Goal: Transaction & Acquisition: Purchase product/service

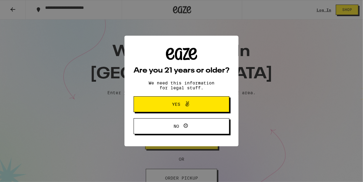
click at [180, 104] on span "Yes" at bounding box center [176, 104] width 8 height 4
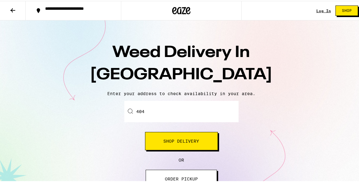
click at [157, 112] on input "404" at bounding box center [181, 110] width 114 height 21
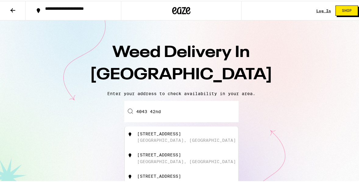
click at [160, 136] on div "[STREET_ADDRESS]" at bounding box center [191, 136] width 109 height 12
type input "[STREET_ADDRESS]"
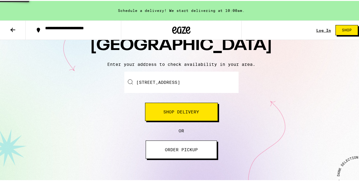
scroll to position [68, 0]
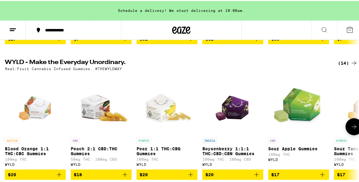
scroll to position [24, 0]
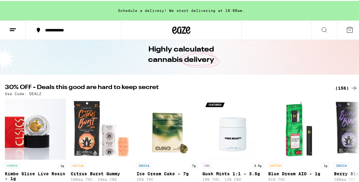
click at [12, 29] on icon at bounding box center [12, 28] width 7 height 7
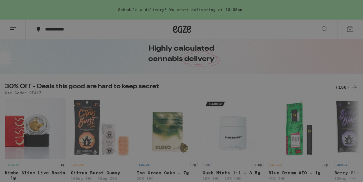
click at [61, 34] on span "Log In" at bounding box center [85, 32] width 58 height 4
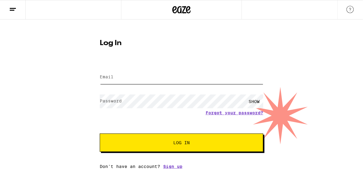
click at [145, 76] on input "Email" at bounding box center [181, 77] width 163 height 14
drag, startPoint x: 159, startPoint y: 78, endPoint x: 74, endPoint y: 65, distance: 86.0
click at [74, 65] on div "Log In Email Email [DOMAIN_NAME][EMAIL_ADDRESS][PERSON_NAME][DOMAIN_NAME] Passw…" at bounding box center [181, 93] width 363 height 149
type input "j"
type input "[EMAIL_ADDRESS][DOMAIN_NAME]"
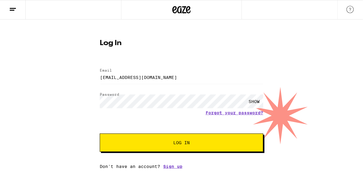
click at [151, 139] on button "Log In" at bounding box center [181, 142] width 163 height 18
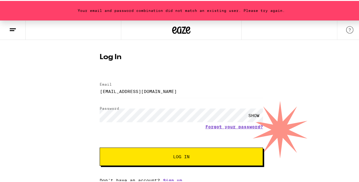
scroll to position [8, 0]
click at [253, 110] on div "SHOW" at bounding box center [254, 115] width 18 height 14
click at [186, 156] on span "Log In" at bounding box center [181, 156] width 16 height 4
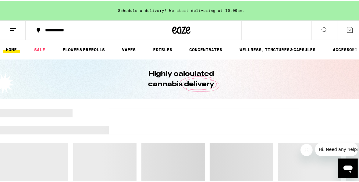
drag, startPoint x: 306, startPoint y: 151, endPoint x: 593, endPoint y: 299, distance: 321.7
click at [306, 151] on icon "Close message from company" at bounding box center [306, 149] width 5 height 5
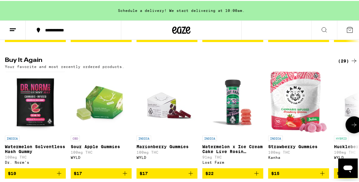
scroll to position [463, 0]
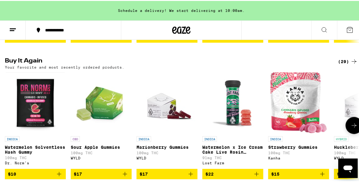
click at [356, 133] on button at bounding box center [353, 124] width 17 height 17
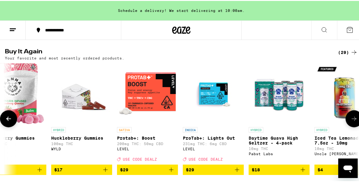
scroll to position [487, 0]
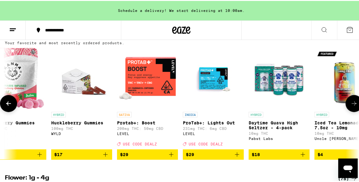
click at [350, 111] on button at bounding box center [353, 102] width 17 height 17
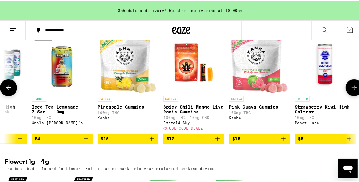
scroll to position [512, 0]
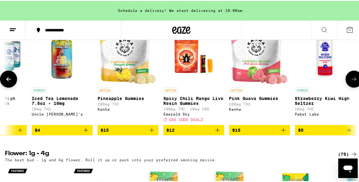
click at [7, 85] on button at bounding box center [8, 78] width 17 height 17
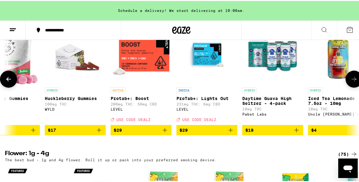
scroll to position [0, 283]
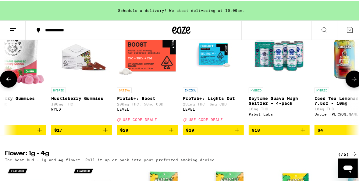
click at [351, 82] on icon at bounding box center [353, 78] width 7 height 7
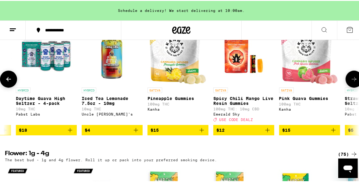
scroll to position [0, 565]
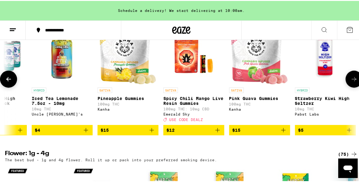
click at [351, 82] on icon at bounding box center [353, 78] width 7 height 7
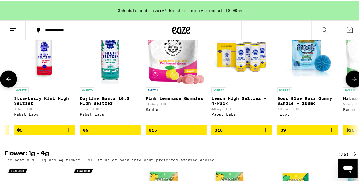
scroll to position [0, 848]
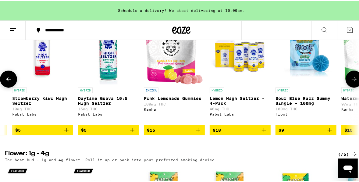
click at [351, 82] on icon at bounding box center [353, 78] width 7 height 7
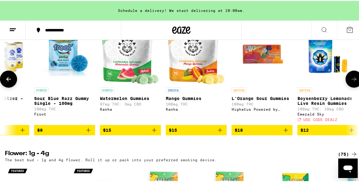
scroll to position [0, 1131]
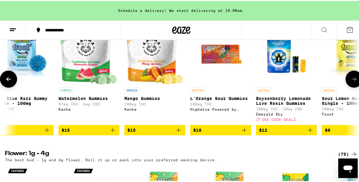
click at [351, 82] on icon at bounding box center [353, 78] width 7 height 7
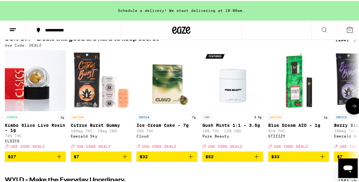
scroll to position [0, 0]
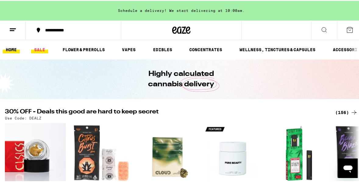
click at [37, 49] on link "SALE" at bounding box center [39, 48] width 17 height 7
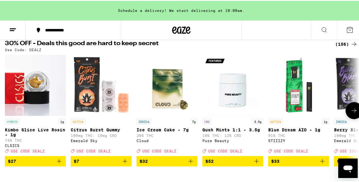
scroll to position [73, 0]
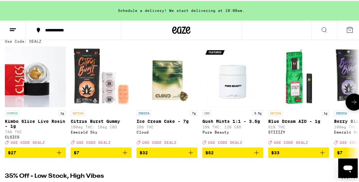
click at [351, 105] on icon at bounding box center [353, 100] width 7 height 7
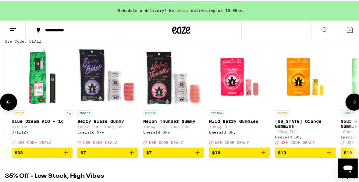
scroll to position [0, 283]
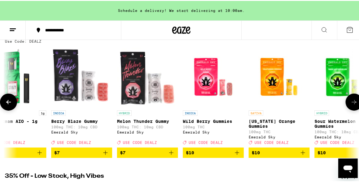
click at [351, 105] on icon at bounding box center [353, 100] width 7 height 7
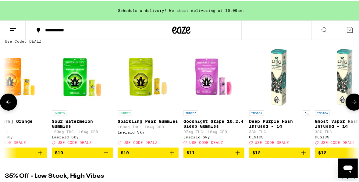
scroll to position [0, 565]
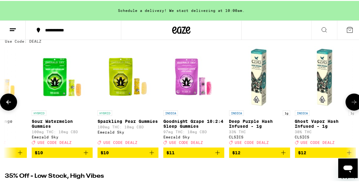
click at [351, 105] on icon at bounding box center [353, 100] width 7 height 7
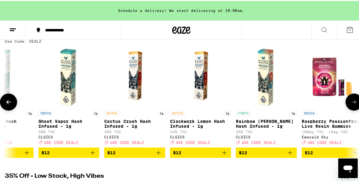
scroll to position [0, 848]
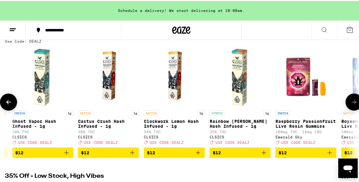
click at [351, 105] on icon at bounding box center [353, 100] width 7 height 7
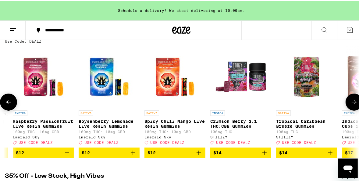
scroll to position [0, 1131]
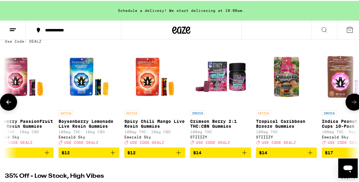
click at [351, 105] on icon at bounding box center [353, 100] width 7 height 7
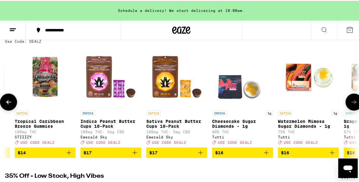
scroll to position [0, 1414]
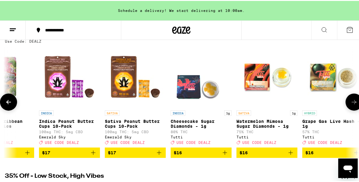
click at [351, 105] on icon at bounding box center [353, 100] width 7 height 7
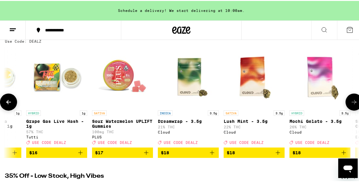
scroll to position [0, 1696]
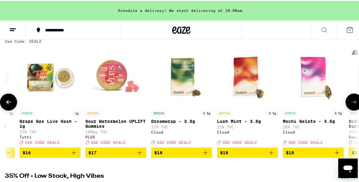
click at [351, 105] on icon at bounding box center [353, 100] width 7 height 7
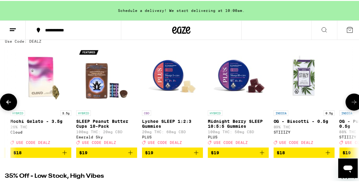
scroll to position [0, 1979]
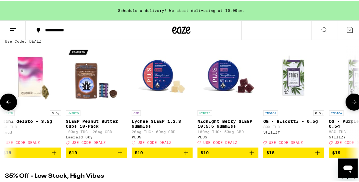
click at [351, 105] on icon at bounding box center [353, 100] width 7 height 7
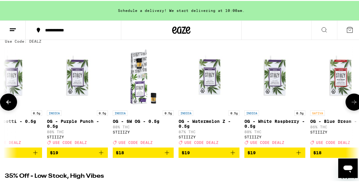
scroll to position [0, 2262]
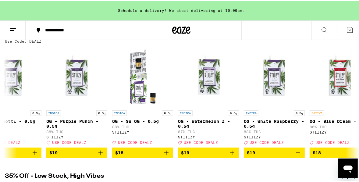
click at [10, 28] on icon at bounding box center [12, 28] width 7 height 7
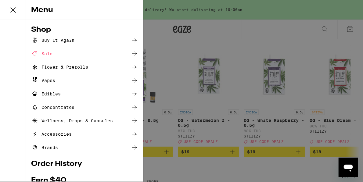
click at [56, 120] on div "Wellness, Drops & Capsules" at bounding box center [72, 120] width 82 height 7
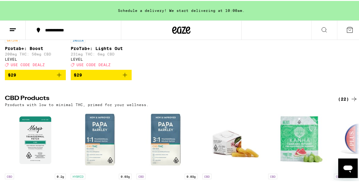
scroll to position [146, 0]
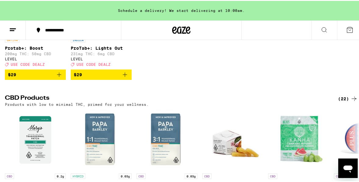
click at [125, 76] on icon "Add to bag" at bounding box center [125, 74] width 4 height 4
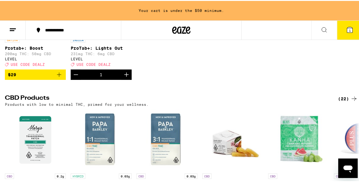
click at [59, 77] on icon "Add to bag" at bounding box center [58, 73] width 7 height 7
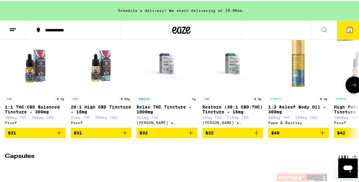
scroll to position [366, 0]
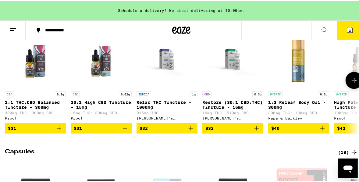
click at [352, 83] on icon at bounding box center [353, 79] width 7 height 7
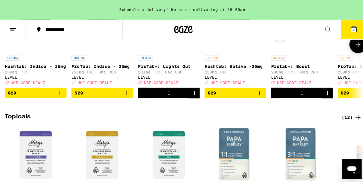
scroll to position [512, 0]
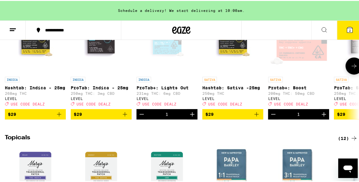
click at [162, 54] on div "Open page for ProTab+: Lights Out from LEVEL" at bounding box center [166, 42] width 61 height 61
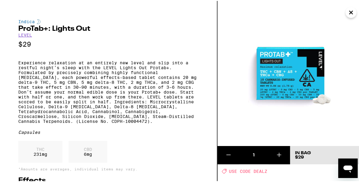
scroll to position [0, 239]
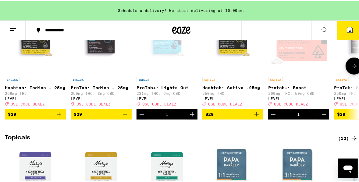
click at [348, 74] on button at bounding box center [353, 65] width 17 height 17
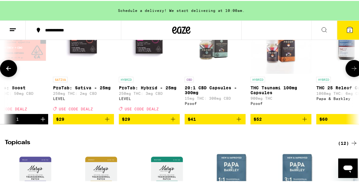
scroll to position [0, 283]
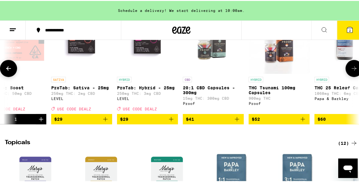
click at [350, 71] on icon at bounding box center [353, 67] width 7 height 7
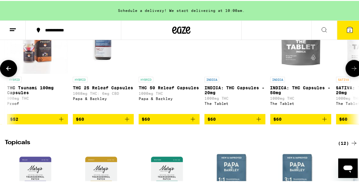
scroll to position [0, 565]
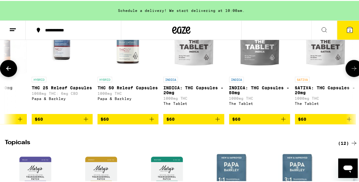
click at [350, 71] on icon at bounding box center [353, 67] width 7 height 7
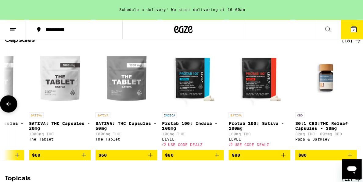
scroll to position [487, 0]
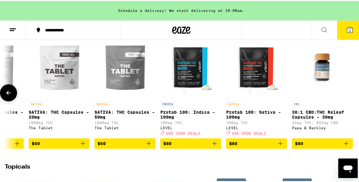
click at [187, 87] on img "Open page for Protab 100: Indica - 100mg from LEVEL" at bounding box center [190, 66] width 61 height 61
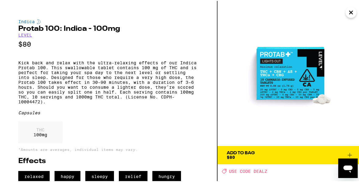
scroll to position [0, 831]
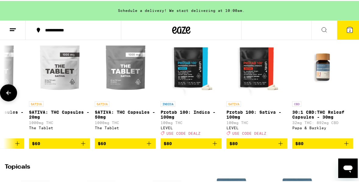
click at [3, 101] on button at bounding box center [8, 91] width 17 height 17
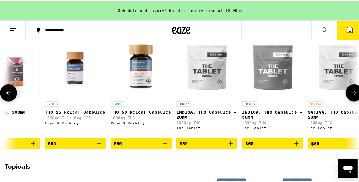
scroll to position [0, 549]
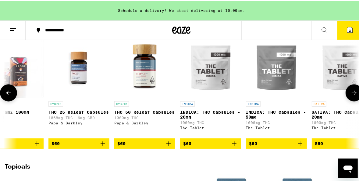
click at [3, 101] on button at bounding box center [8, 91] width 17 height 17
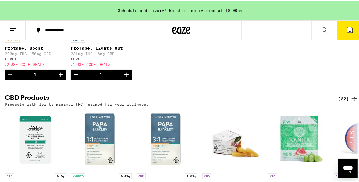
scroll to position [195, 0]
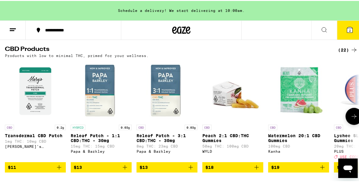
click at [352, 116] on button at bounding box center [353, 115] width 17 height 17
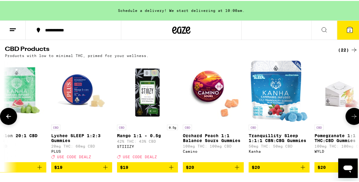
scroll to position [219, 0]
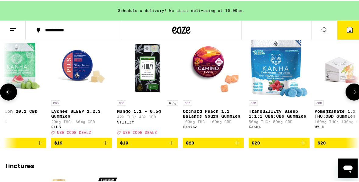
click at [105, 144] on icon "Add to bag" at bounding box center [105, 142] width 4 height 4
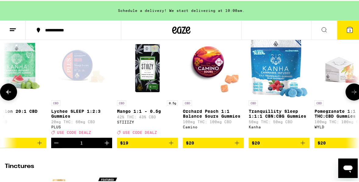
click at [353, 95] on icon at bounding box center [353, 90] width 7 height 7
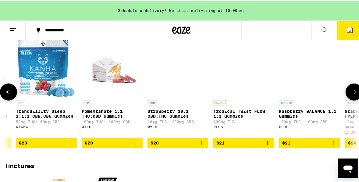
scroll to position [0, 565]
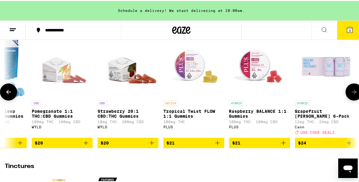
click at [253, 68] on img "Open page for Raspberry BALANCE 1:1 Gummies from PLUS" at bounding box center [259, 65] width 61 height 61
click at [190, 70] on img "Open page for Tropical Twist FLOW 1:1 Gummies from PLUS" at bounding box center [193, 65] width 61 height 61
click at [282, 146] on icon "Add to bag" at bounding box center [283, 141] width 7 height 7
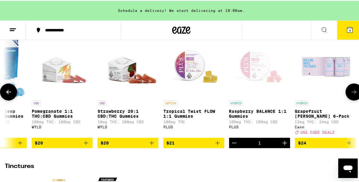
click at [350, 95] on icon at bounding box center [353, 90] width 7 height 7
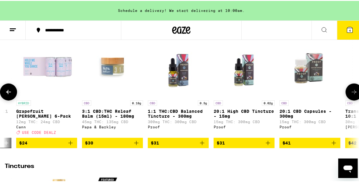
scroll to position [0, 848]
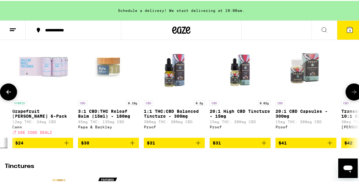
click at [350, 95] on icon at bounding box center [353, 90] width 7 height 7
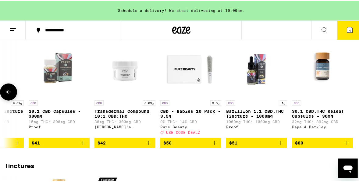
scroll to position [0, 1098]
click at [4, 100] on button at bounding box center [8, 91] width 17 height 17
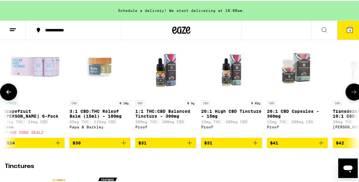
scroll to position [0, 816]
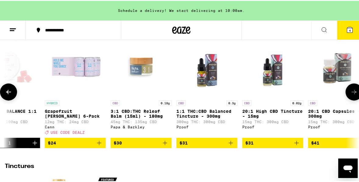
click at [350, 95] on icon at bounding box center [353, 90] width 7 height 7
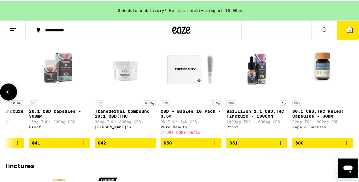
scroll to position [0, 1098]
click at [354, 91] on button at bounding box center [354, 91] width 0 height 0
click at [10, 95] on icon at bounding box center [8, 90] width 7 height 7
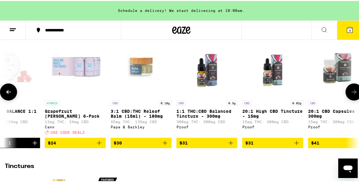
click at [10, 95] on icon at bounding box center [8, 90] width 7 height 7
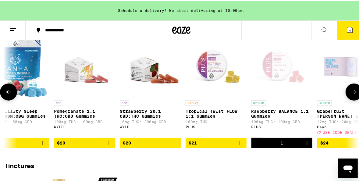
scroll to position [0, 533]
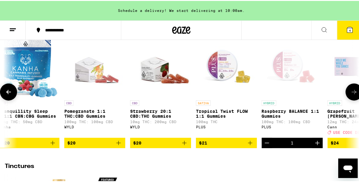
click at [10, 95] on icon at bounding box center [8, 90] width 7 height 7
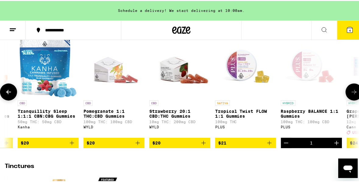
click at [10, 95] on icon at bounding box center [8, 90] width 7 height 7
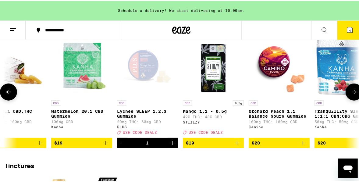
scroll to position [0, 182]
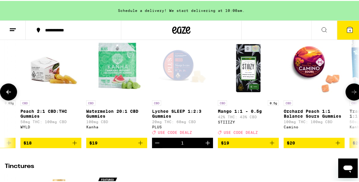
click at [249, 82] on img "Open page for Mango 1:1 - 0.5g from STIIIZY" at bounding box center [248, 65] width 61 height 61
click at [10, 95] on icon at bounding box center [8, 90] width 7 height 7
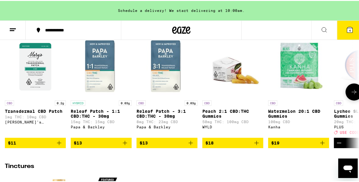
click at [10, 95] on div at bounding box center [8, 91] width 17 height 17
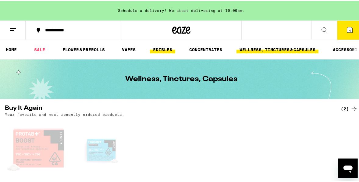
click at [163, 49] on link "EDIBLES" at bounding box center [162, 48] width 25 height 7
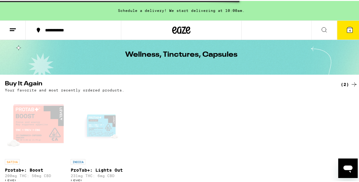
scroll to position [49, 0]
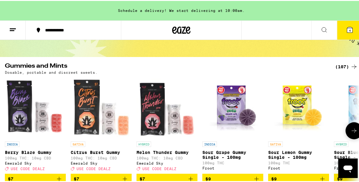
scroll to position [63, 0]
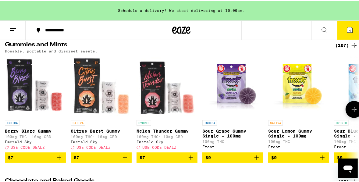
click at [351, 108] on icon at bounding box center [353, 108] width 7 height 7
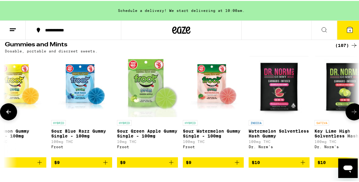
click at [351, 108] on button at bounding box center [353, 110] width 17 height 17
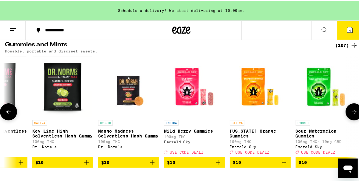
scroll to position [0, 565]
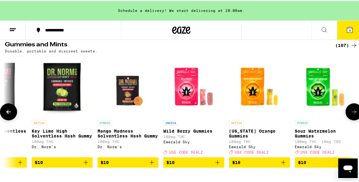
click at [351, 108] on button at bounding box center [353, 110] width 17 height 17
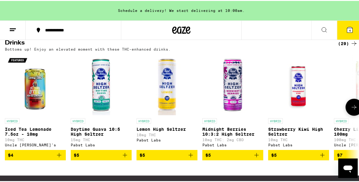
scroll to position [380, 0]
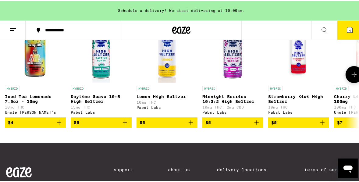
click at [358, 82] on button at bounding box center [353, 73] width 17 height 17
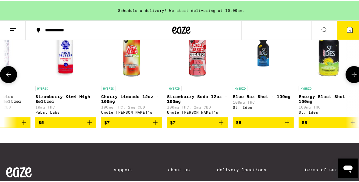
scroll to position [0, 283]
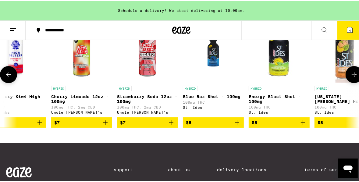
click at [358, 82] on button at bounding box center [353, 73] width 17 height 17
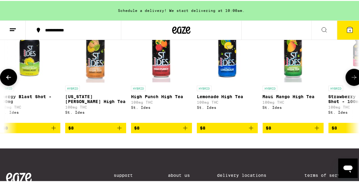
scroll to position [0, 565]
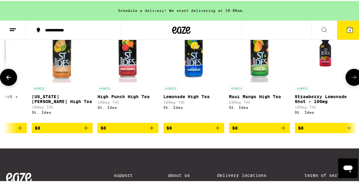
click at [356, 85] on button at bounding box center [353, 76] width 17 height 17
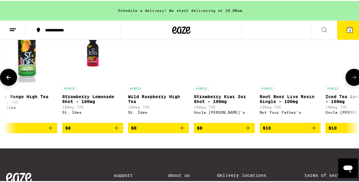
scroll to position [0, 848]
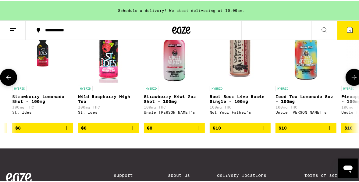
click at [356, 85] on button at bounding box center [353, 76] width 17 height 17
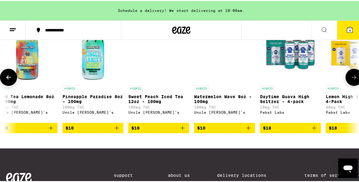
scroll to position [0, 1131]
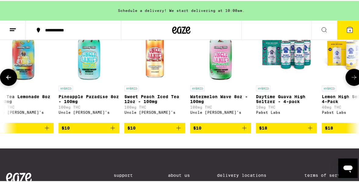
click at [351, 80] on icon at bounding box center [353, 76] width 7 height 7
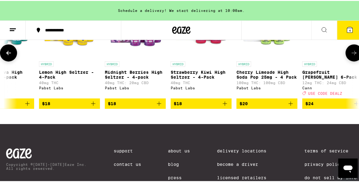
scroll to position [380, 0]
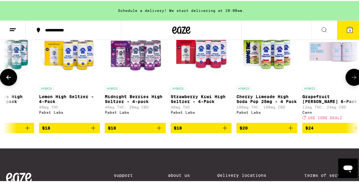
click at [317, 132] on button "$24" at bounding box center [332, 127] width 61 height 10
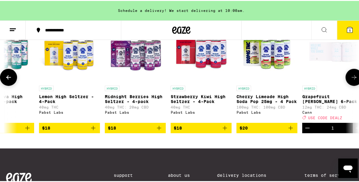
click at [354, 85] on button at bounding box center [353, 76] width 17 height 17
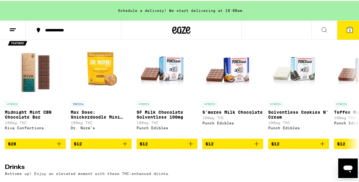
scroll to position [210, 0]
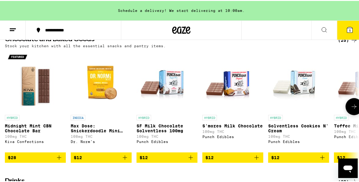
click at [350, 109] on icon at bounding box center [353, 105] width 7 height 7
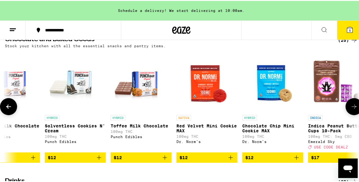
scroll to position [0, 283]
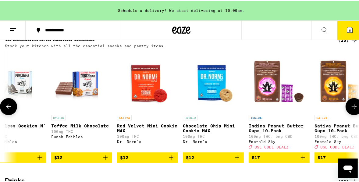
click at [352, 108] on icon at bounding box center [354, 106] width 5 height 4
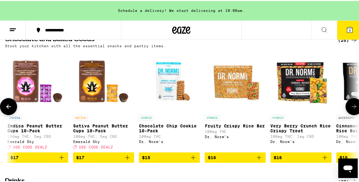
scroll to position [0, 565]
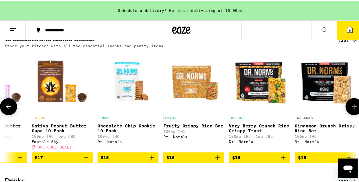
click at [10, 109] on icon at bounding box center [8, 105] width 7 height 7
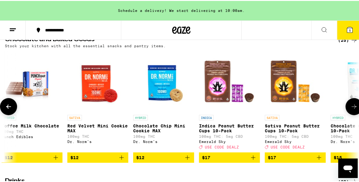
scroll to position [0, 283]
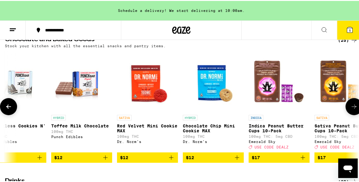
click at [350, 109] on icon at bounding box center [353, 105] width 7 height 7
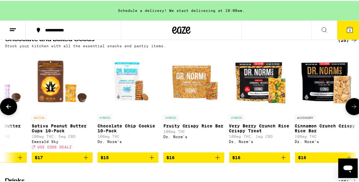
click at [350, 109] on icon at bounding box center [353, 105] width 7 height 7
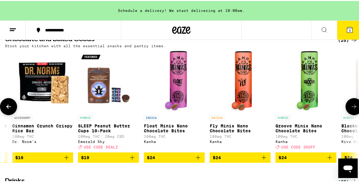
click at [350, 109] on icon at bounding box center [353, 105] width 7 height 7
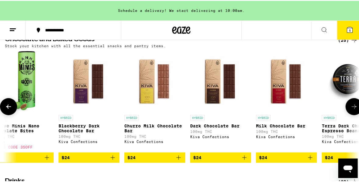
click at [350, 109] on icon at bounding box center [353, 105] width 7 height 7
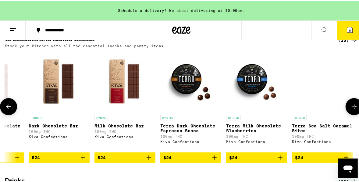
scroll to position [0, 1296]
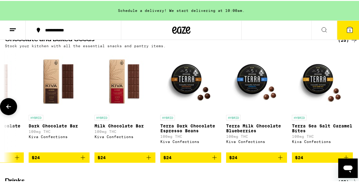
click at [350, 112] on div at bounding box center [353, 105] width 17 height 17
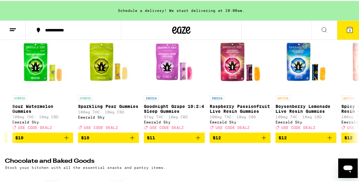
scroll to position [88, 0]
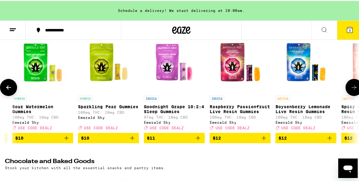
click at [353, 94] on button at bounding box center [353, 86] width 17 height 17
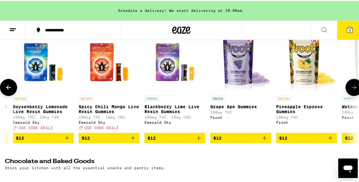
scroll to position [0, 1131]
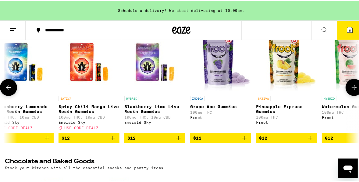
click at [353, 94] on button at bounding box center [353, 86] width 17 height 17
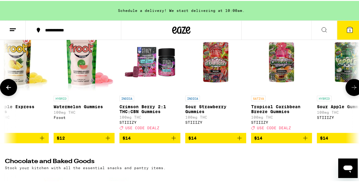
scroll to position [0, 1414]
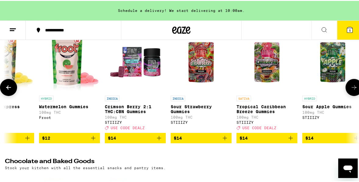
click at [353, 93] on button at bounding box center [353, 86] width 17 height 17
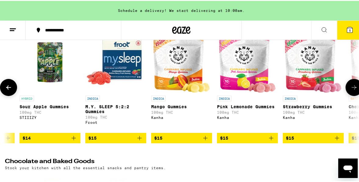
scroll to position [63, 0]
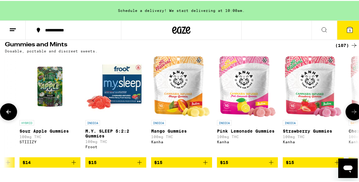
click at [352, 112] on icon at bounding box center [354, 111] width 5 height 4
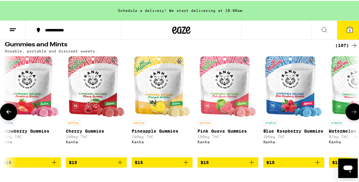
click at [352, 112] on icon at bounding box center [354, 111] width 5 height 4
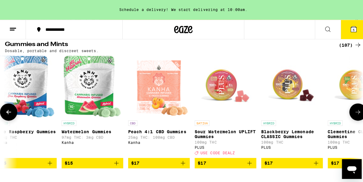
scroll to position [0, 2262]
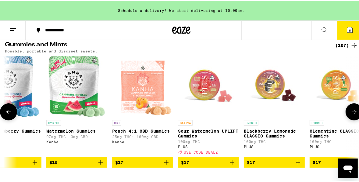
click at [207, 90] on img "Open page for Sour Watermelon UPLIFT Gummies from PLUS" at bounding box center [208, 85] width 61 height 61
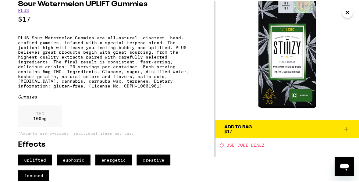
scroll to position [41, 0]
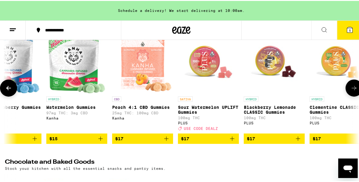
scroll to position [88, 0]
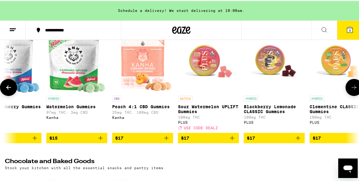
click at [234, 141] on icon "Add to bag" at bounding box center [232, 136] width 7 height 7
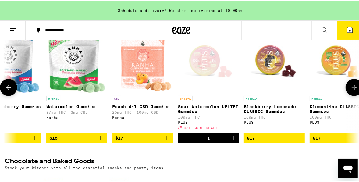
click at [350, 90] on icon at bounding box center [353, 86] width 7 height 7
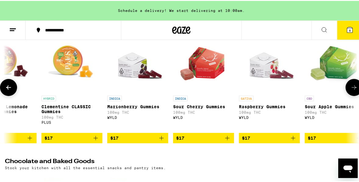
scroll to position [0, 2545]
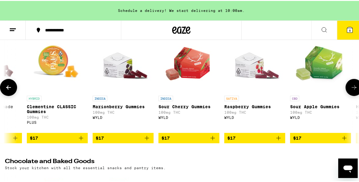
click at [350, 90] on icon at bounding box center [353, 86] width 7 height 7
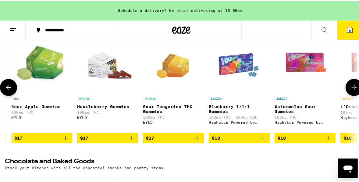
scroll to position [0, 2827]
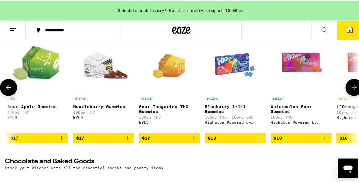
click at [350, 90] on icon at bounding box center [353, 86] width 7 height 7
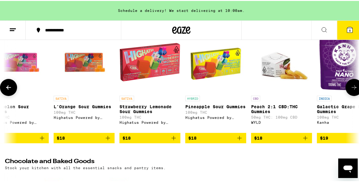
click at [350, 90] on icon at bounding box center [353, 86] width 7 height 7
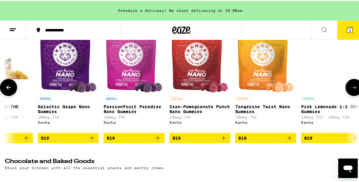
scroll to position [0, 3393]
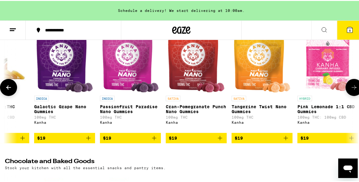
click at [350, 90] on icon at bounding box center [353, 86] width 7 height 7
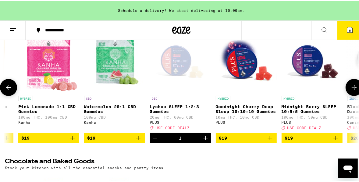
scroll to position [0, 3676]
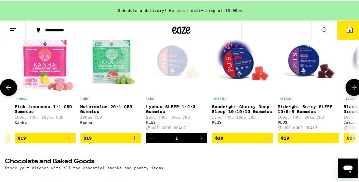
click at [350, 90] on icon at bounding box center [353, 86] width 7 height 7
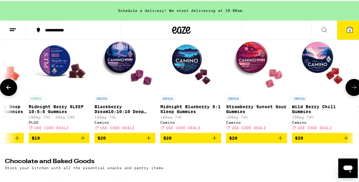
scroll to position [0, 3958]
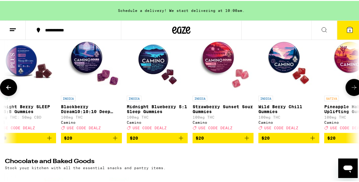
click at [350, 90] on icon at bounding box center [353, 86] width 7 height 7
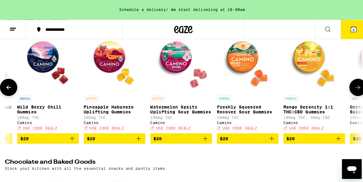
scroll to position [0, 4241]
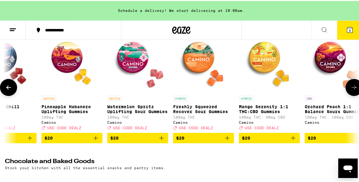
click at [204, 60] on img "Open page for Freshly Squeezed Recover Sour Gummies from Camino" at bounding box center [203, 61] width 61 height 61
click at [353, 95] on button at bounding box center [353, 86] width 17 height 17
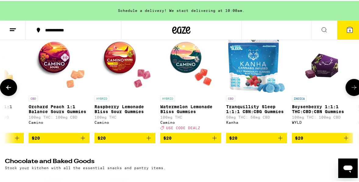
scroll to position [0, 4524]
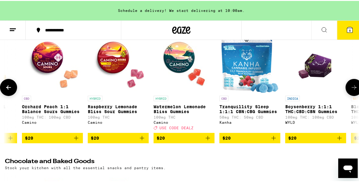
click at [353, 95] on button at bounding box center [353, 86] width 17 height 17
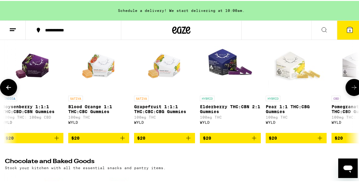
click at [353, 95] on button at bounding box center [353, 86] width 17 height 17
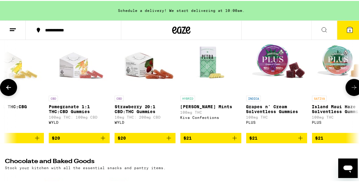
click at [353, 95] on button at bounding box center [353, 86] width 17 height 17
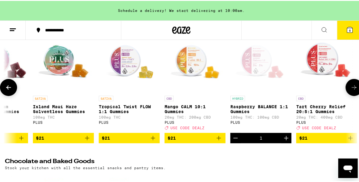
scroll to position [0, 5372]
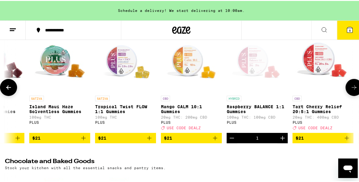
click at [353, 95] on button at bounding box center [353, 86] width 17 height 17
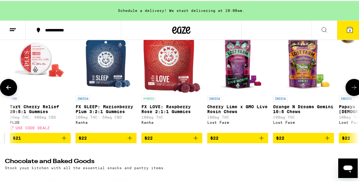
click at [353, 95] on button at bounding box center [353, 86] width 17 height 17
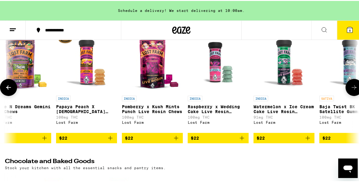
click at [353, 95] on button at bounding box center [353, 86] width 17 height 17
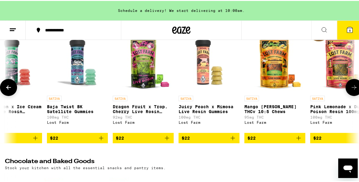
scroll to position [0, 6220]
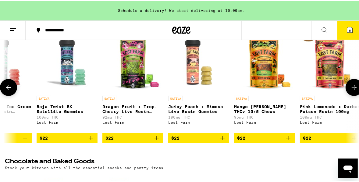
click at [9, 90] on icon at bounding box center [8, 86] width 7 height 7
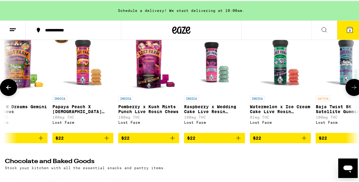
scroll to position [0, 5937]
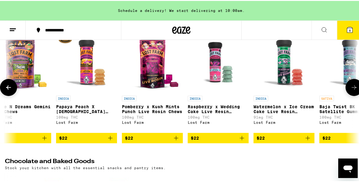
click at [9, 90] on icon at bounding box center [8, 86] width 7 height 7
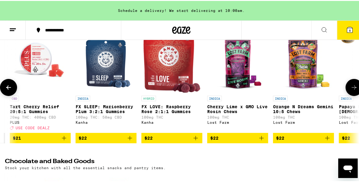
click at [9, 90] on icon at bounding box center [8, 86] width 7 height 7
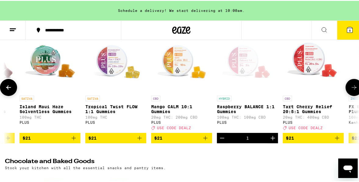
scroll to position [0, 5372]
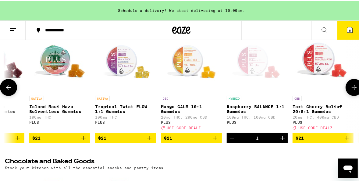
click at [9, 90] on icon at bounding box center [8, 86] width 7 height 7
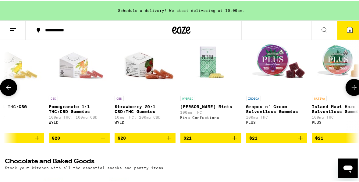
click at [9, 90] on icon at bounding box center [8, 86] width 7 height 7
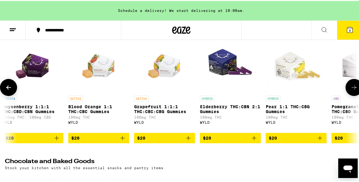
click at [9, 90] on icon at bounding box center [8, 86] width 7 height 7
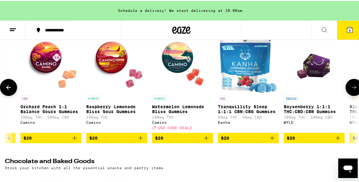
scroll to position [0, 4524]
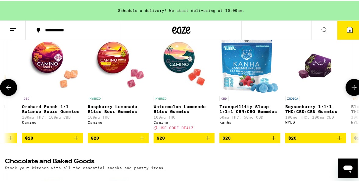
click at [9, 90] on icon at bounding box center [8, 86] width 7 height 7
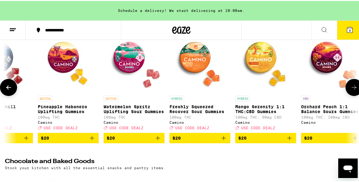
scroll to position [0, 4241]
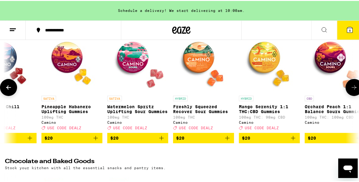
click at [7, 87] on icon at bounding box center [8, 86] width 7 height 7
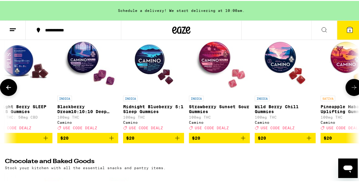
scroll to position [0, 3958]
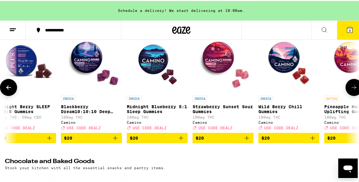
click at [350, 86] on icon at bounding box center [353, 86] width 7 height 7
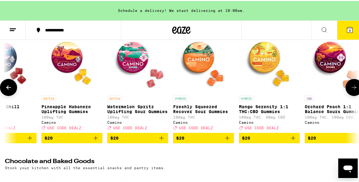
click at [350, 87] on icon at bounding box center [353, 86] width 7 height 7
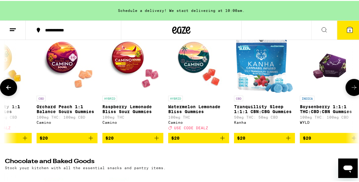
scroll to position [0, 4524]
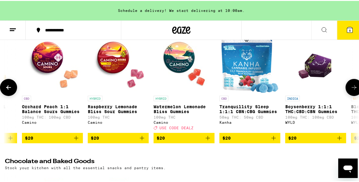
click at [350, 87] on icon at bounding box center [353, 86] width 7 height 7
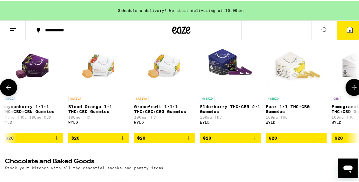
click at [350, 87] on icon at bounding box center [353, 86] width 7 height 7
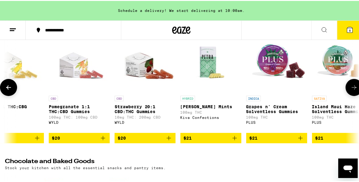
click at [350, 87] on icon at bounding box center [353, 86] width 7 height 7
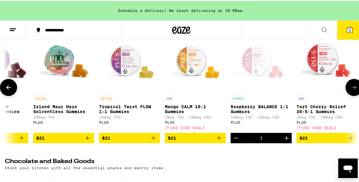
scroll to position [0, 5372]
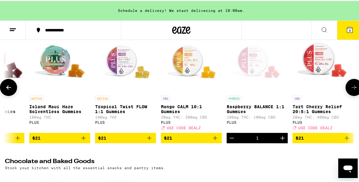
click at [350, 88] on icon at bounding box center [353, 86] width 7 height 7
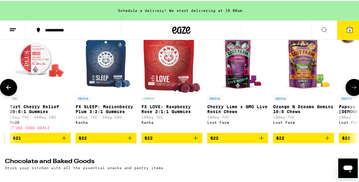
click at [350, 88] on icon at bounding box center [353, 86] width 7 height 7
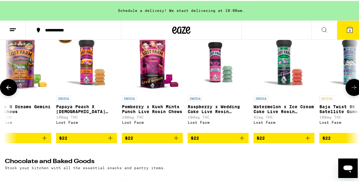
click at [350, 88] on icon at bounding box center [353, 86] width 7 height 7
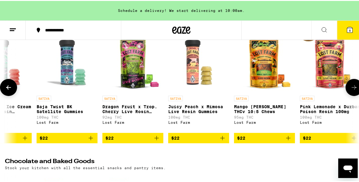
click at [350, 88] on icon at bounding box center [353, 86] width 7 height 7
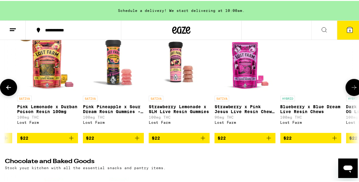
click at [350, 88] on icon at bounding box center [353, 86] width 7 height 7
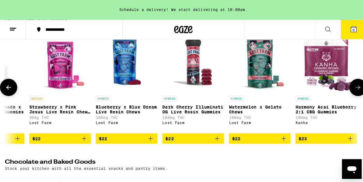
scroll to position [0, 6692]
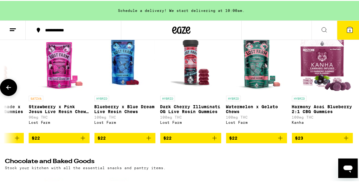
click at [348, 88] on div at bounding box center [353, 86] width 17 height 17
click at [13, 28] on icon at bounding box center [12, 28] width 7 height 7
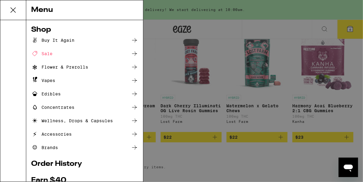
click at [49, 51] on div "Sale" at bounding box center [41, 53] width 21 height 7
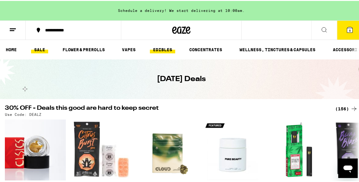
click at [167, 47] on link "EDIBLES" at bounding box center [162, 48] width 25 height 7
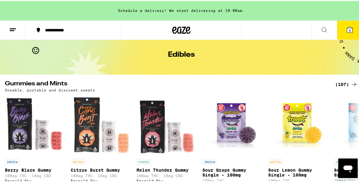
scroll to position [97, 0]
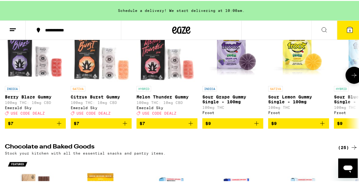
click at [353, 77] on icon at bounding box center [353, 74] width 7 height 7
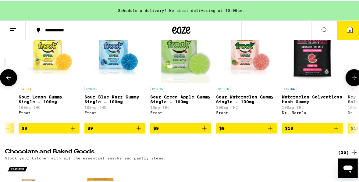
scroll to position [0, 283]
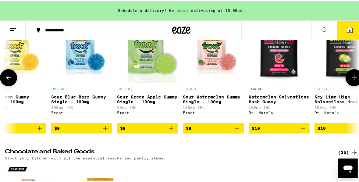
click at [353, 77] on icon at bounding box center [353, 76] width 7 height 7
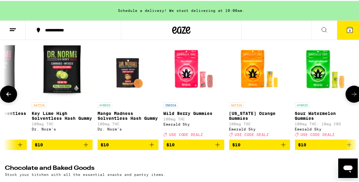
scroll to position [73, 0]
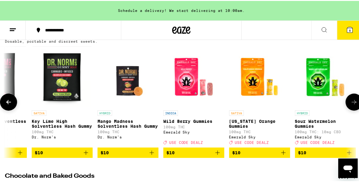
click at [352, 103] on icon at bounding box center [354, 101] width 5 height 4
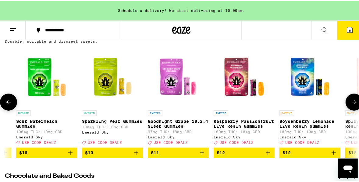
scroll to position [0, 848]
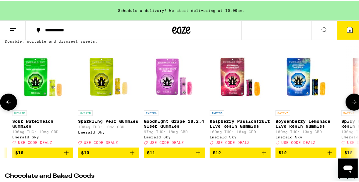
click at [352, 103] on icon at bounding box center [354, 101] width 5 height 4
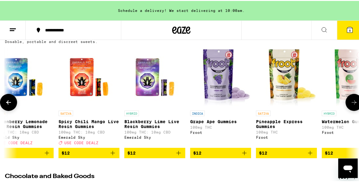
scroll to position [73, 0]
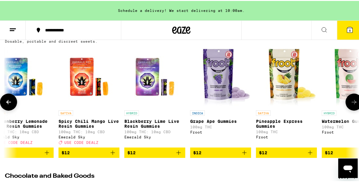
click at [6, 105] on icon at bounding box center [8, 100] width 7 height 7
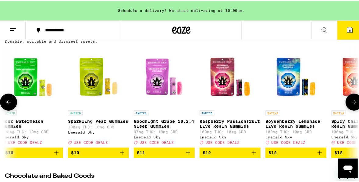
scroll to position [0, 848]
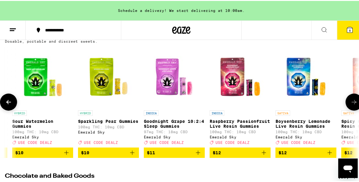
click at [10, 105] on icon at bounding box center [8, 100] width 7 height 7
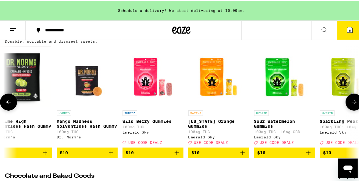
scroll to position [0, 565]
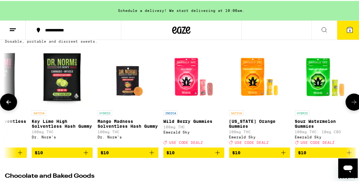
click at [10, 105] on icon at bounding box center [8, 100] width 7 height 7
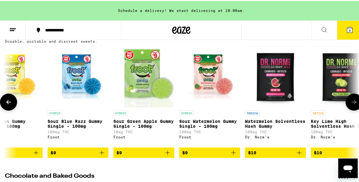
scroll to position [0, 283]
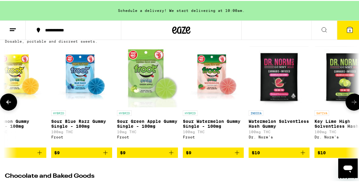
click at [10, 105] on icon at bounding box center [8, 100] width 7 height 7
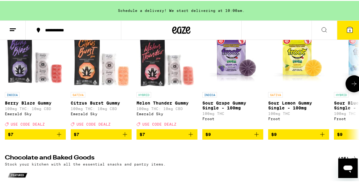
scroll to position [97, 0]
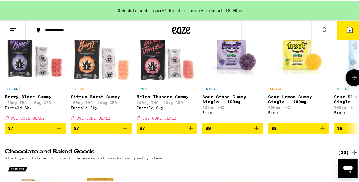
click at [60, 129] on icon "Add to bag" at bounding box center [59, 127] width 4 height 4
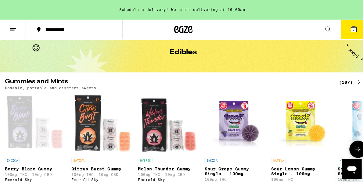
scroll to position [24, 0]
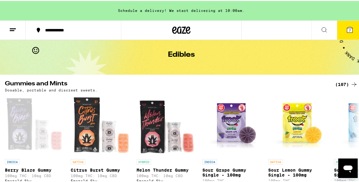
click at [342, 29] on button "7" at bounding box center [350, 29] width 26 height 19
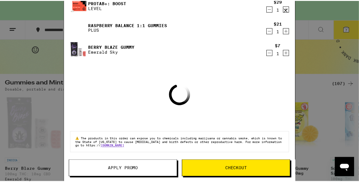
scroll to position [116, 0]
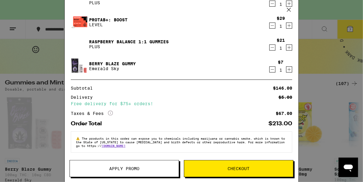
click at [109, 172] on button "Apply Promo" at bounding box center [123, 168] width 109 height 17
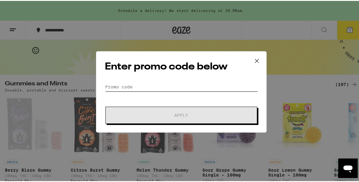
click at [147, 84] on input "Promo Code" at bounding box center [181, 85] width 153 height 9
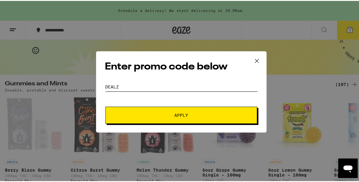
type input "DEALZ"
click at [169, 111] on button "Apply" at bounding box center [181, 114] width 152 height 17
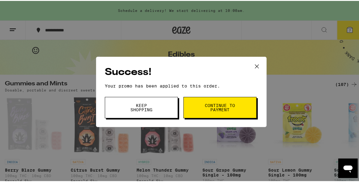
click at [216, 108] on span "Continue to payment" at bounding box center [219, 106] width 31 height 9
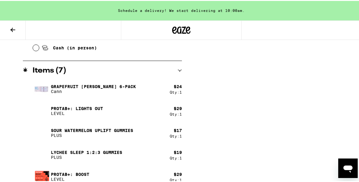
scroll to position [351, 0]
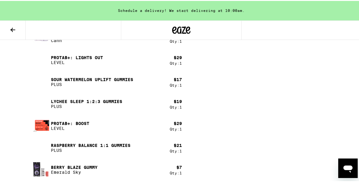
click at [40, 147] on img at bounding box center [41, 146] width 17 height 17
click at [74, 144] on p "Raspberry BALANCE 1:1 Gummies" at bounding box center [91, 144] width 80 height 5
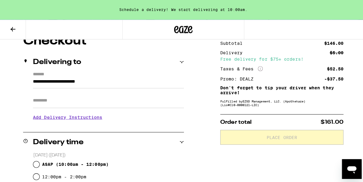
scroll to position [0, 0]
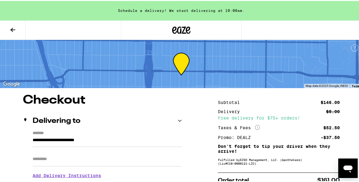
click at [12, 30] on icon at bounding box center [12, 28] width 7 height 7
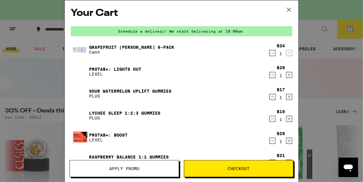
click at [39, 79] on div "Your Cart Schedule a delivery! We start delivering at 10:00am. Grapefruit [PERS…" at bounding box center [181, 91] width 363 height 182
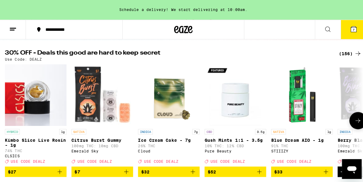
scroll to position [97, 0]
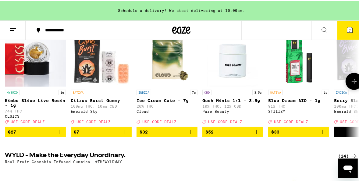
click at [229, 64] on img "Open page for Gush Mints 1:1 - 3.5g from Pure Beauty" at bounding box center [232, 55] width 61 height 61
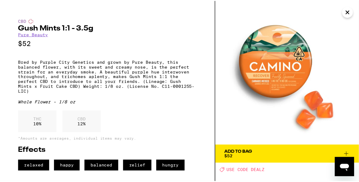
scroll to position [1, 0]
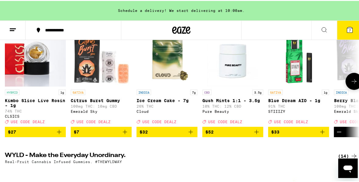
click at [352, 83] on icon at bounding box center [354, 80] width 5 height 4
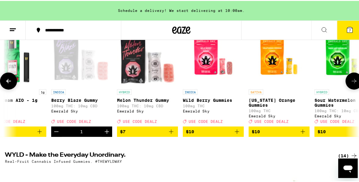
scroll to position [122, 0]
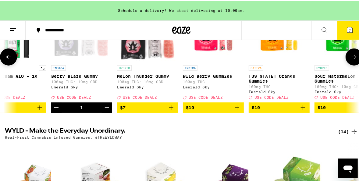
click at [350, 60] on icon at bounding box center [353, 55] width 7 height 7
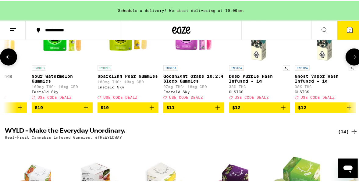
scroll to position [97, 0]
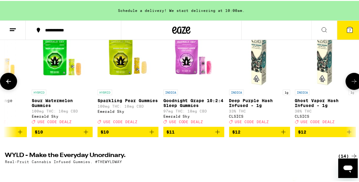
click at [85, 135] on icon "Add to bag" at bounding box center [85, 130] width 7 height 7
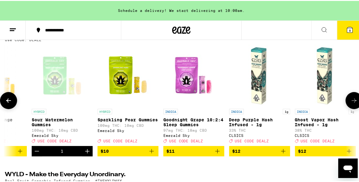
scroll to position [49, 0]
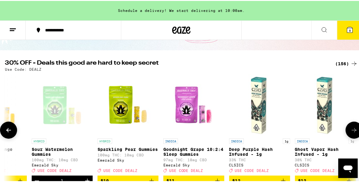
click at [350, 132] on icon at bounding box center [353, 129] width 7 height 7
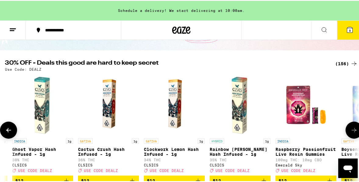
click at [351, 131] on icon at bounding box center [353, 129] width 7 height 7
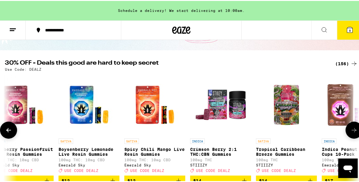
click at [351, 131] on icon at bounding box center [353, 129] width 7 height 7
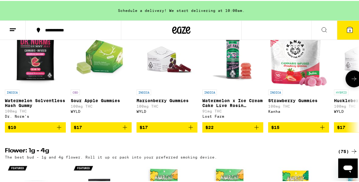
scroll to position [512, 0]
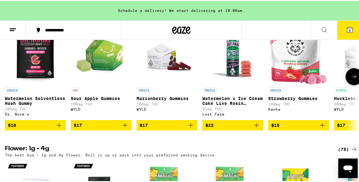
click at [354, 84] on button at bounding box center [353, 75] width 17 height 17
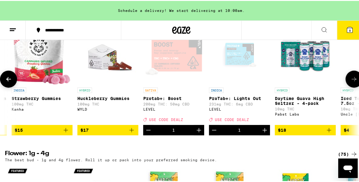
scroll to position [0, 283]
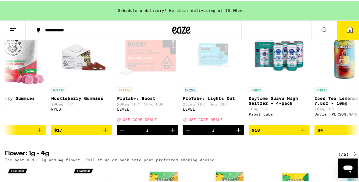
click at [321, 28] on icon at bounding box center [324, 28] width 7 height 7
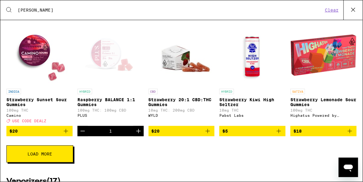
scroll to position [146, 0]
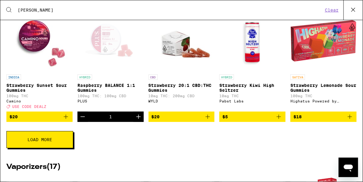
type input "[PERSON_NAME]"
click at [82, 120] on icon "Decrement" at bounding box center [82, 116] width 7 height 7
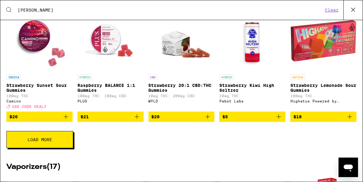
click at [38, 43] on img "Open page for Strawberry Sunset Sour Gummies from Camino" at bounding box center [39, 40] width 61 height 61
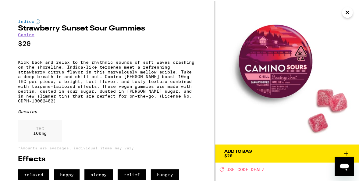
scroll to position [12, 0]
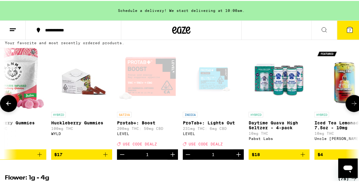
scroll to position [0, 283]
click at [352, 105] on icon at bounding box center [354, 103] width 5 height 4
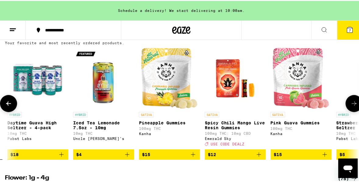
scroll to position [0, 565]
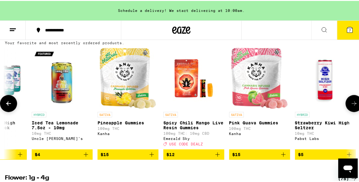
click at [352, 105] on icon at bounding box center [354, 103] width 5 height 4
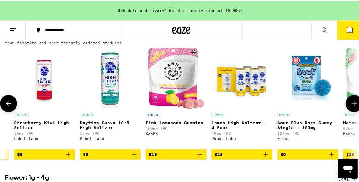
scroll to position [0, 848]
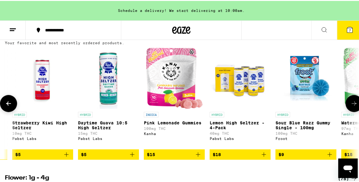
click at [9, 105] on icon at bounding box center [8, 103] width 5 height 4
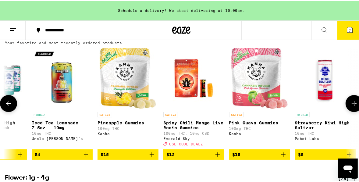
scroll to position [536, 0]
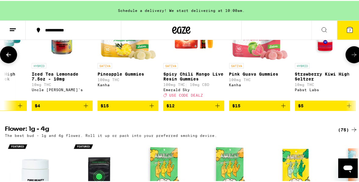
click at [217, 107] on icon "Add to bag" at bounding box center [217, 105] width 4 height 4
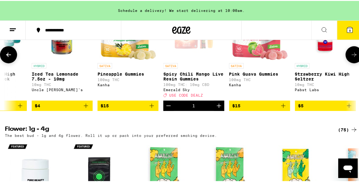
click at [350, 58] on icon at bounding box center [353, 53] width 7 height 7
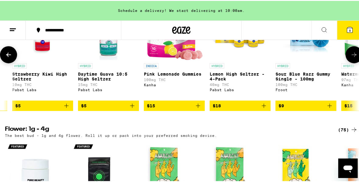
click at [350, 58] on icon at bounding box center [353, 53] width 7 height 7
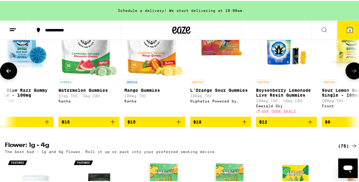
scroll to position [512, 0]
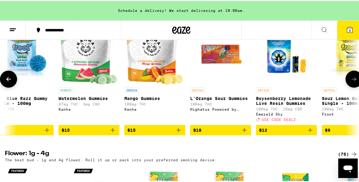
click at [350, 82] on icon at bounding box center [353, 78] width 7 height 7
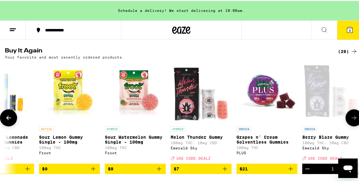
scroll to position [463, 0]
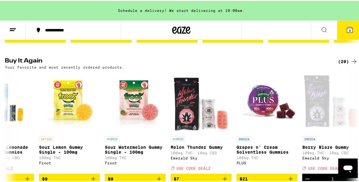
click at [12, 28] on line at bounding box center [13, 28] width 6 height 0
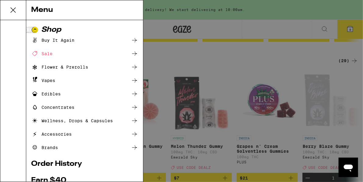
click at [50, 95] on div "Edibles" at bounding box center [46, 93] width 30 height 7
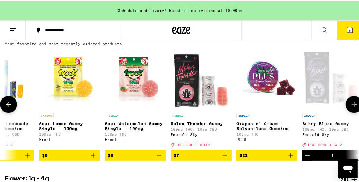
scroll to position [512, 0]
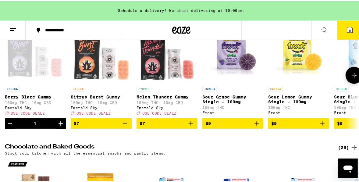
scroll to position [73, 0]
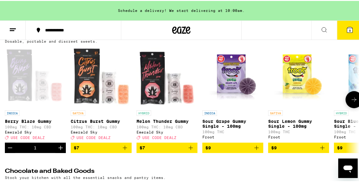
click at [352, 101] on icon at bounding box center [353, 98] width 7 height 7
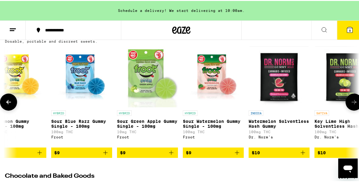
click at [352, 101] on icon at bounding box center [353, 100] width 7 height 7
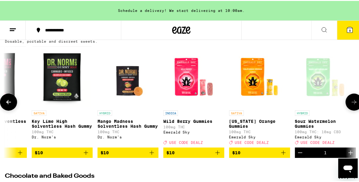
click at [351, 101] on icon at bounding box center [353, 100] width 7 height 7
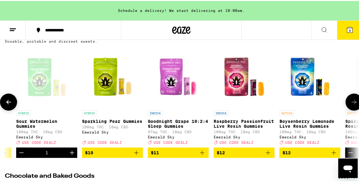
scroll to position [0, 848]
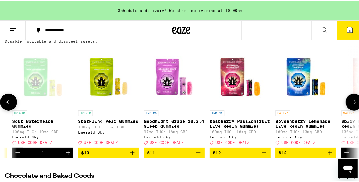
click at [355, 104] on button at bounding box center [353, 101] width 17 height 17
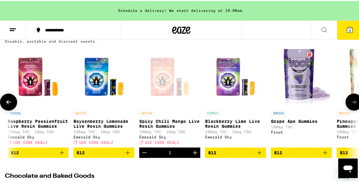
scroll to position [0, 1131]
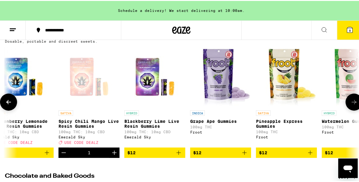
click at [355, 104] on button at bounding box center [353, 101] width 17 height 17
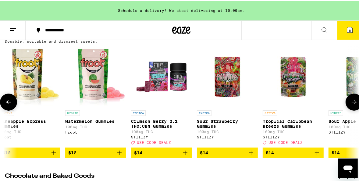
scroll to position [0, 1414]
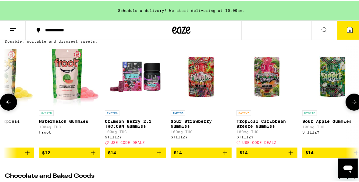
click at [352, 103] on icon at bounding box center [354, 101] width 5 height 4
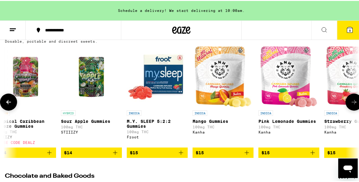
scroll to position [0, 1696]
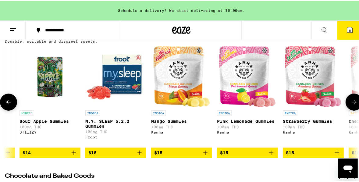
click at [2, 102] on button at bounding box center [8, 101] width 17 height 17
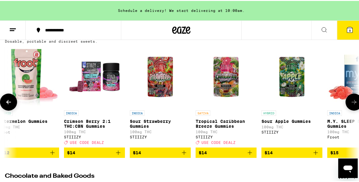
scroll to position [0, 1414]
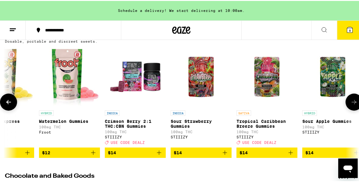
click at [352, 105] on icon at bounding box center [353, 100] width 7 height 7
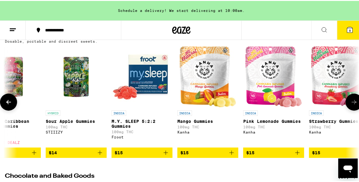
scroll to position [0, 1696]
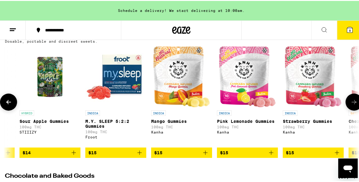
click at [6, 103] on icon at bounding box center [8, 101] width 5 height 4
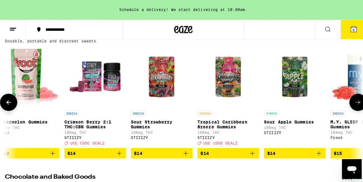
scroll to position [0, 1414]
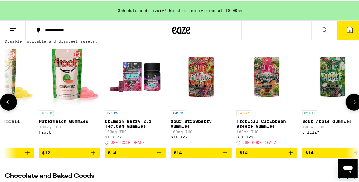
click at [266, 90] on img "Open page for Tropical Caribbean Breeze Gummies from STIIIZY" at bounding box center [266, 75] width 61 height 61
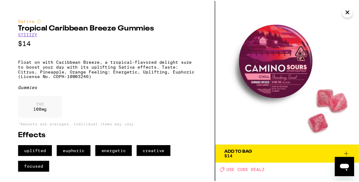
scroll to position [1, 0]
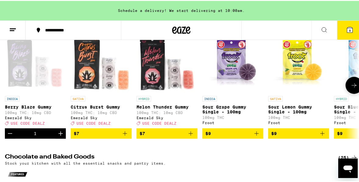
scroll to position [73, 0]
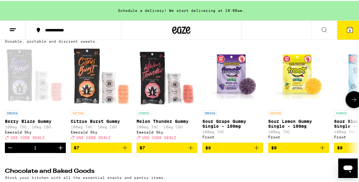
click at [353, 102] on icon at bounding box center [353, 98] width 7 height 7
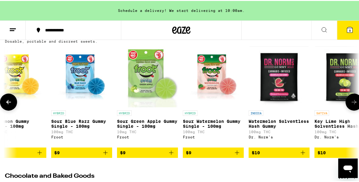
click at [353, 102] on icon at bounding box center [353, 100] width 7 height 7
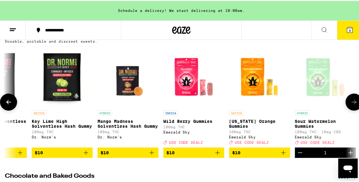
click at [353, 102] on icon at bounding box center [353, 100] width 7 height 7
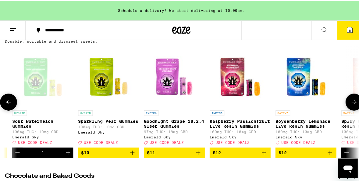
click at [353, 102] on icon at bounding box center [353, 100] width 7 height 7
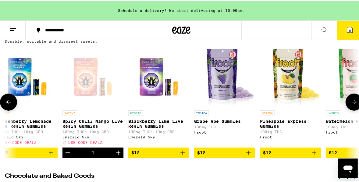
scroll to position [0, 1131]
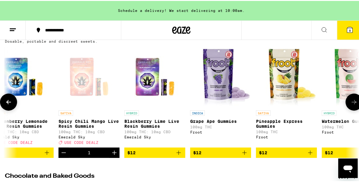
click at [353, 102] on icon at bounding box center [353, 100] width 7 height 7
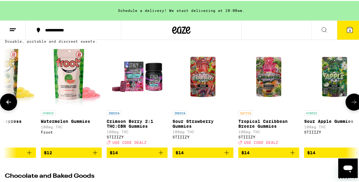
scroll to position [0, 1414]
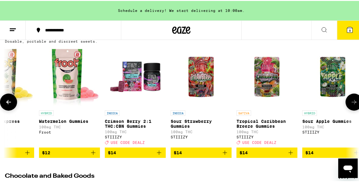
click at [290, 155] on icon "Add to bag" at bounding box center [290, 151] width 7 height 7
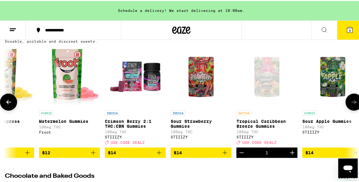
click at [350, 105] on icon at bounding box center [353, 100] width 7 height 7
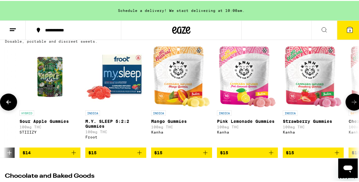
click at [350, 105] on icon at bounding box center [353, 100] width 7 height 7
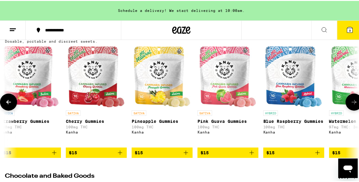
click at [350, 105] on icon at bounding box center [353, 100] width 7 height 7
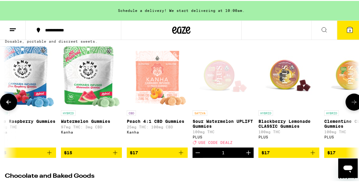
scroll to position [0, 2262]
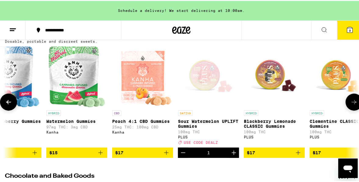
click at [352, 103] on icon at bounding box center [354, 101] width 5 height 4
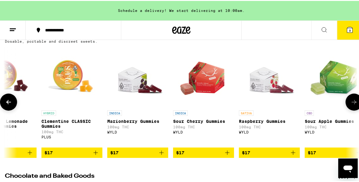
scroll to position [0, 2545]
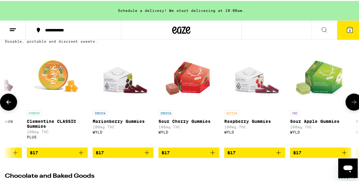
click at [352, 103] on icon at bounding box center [354, 101] width 5 height 4
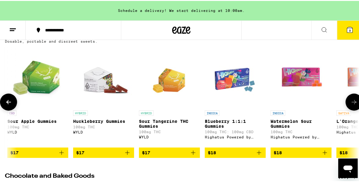
click at [352, 103] on icon at bounding box center [354, 101] width 5 height 4
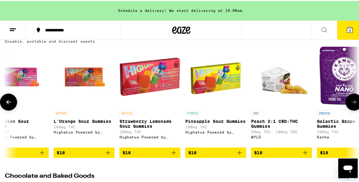
click at [352, 103] on icon at bounding box center [354, 101] width 5 height 4
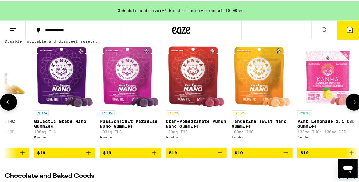
click at [352, 103] on icon at bounding box center [354, 101] width 5 height 4
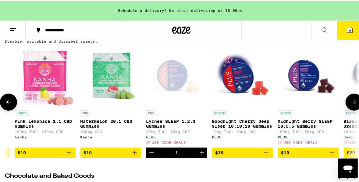
click at [352, 103] on icon at bounding box center [354, 101] width 5 height 4
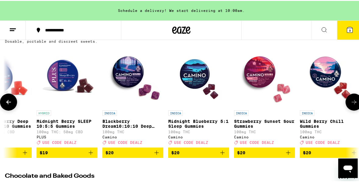
scroll to position [0, 3958]
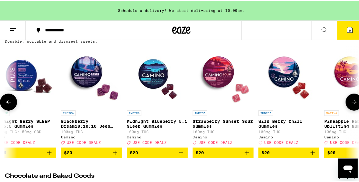
click at [350, 105] on icon at bounding box center [353, 100] width 7 height 7
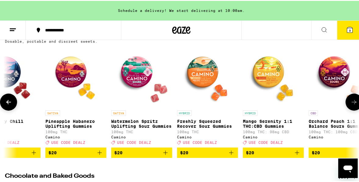
scroll to position [0, 4241]
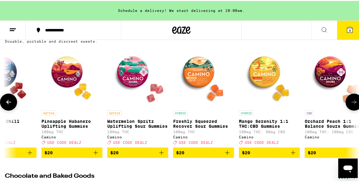
click at [267, 76] on img "Open page for Mango Serenity 1:1 THC:CBD Gummies from Camino" at bounding box center [269, 75] width 61 height 61
click at [293, 154] on icon "Add to bag" at bounding box center [293, 152] width 4 height 4
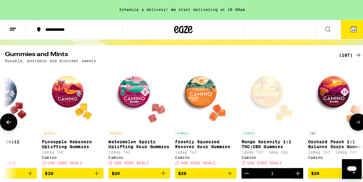
scroll to position [24, 0]
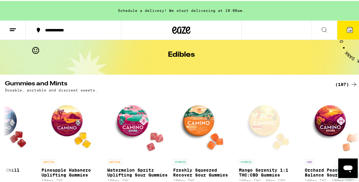
click at [348, 29] on span "10" at bounding box center [350, 30] width 4 height 4
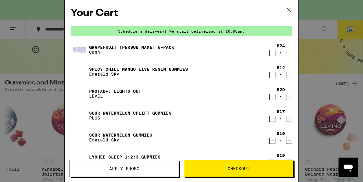
click at [42, 7] on div "Your Cart Schedule a delivery! We start delivering at 10:00am. Grapefruit [PERS…" at bounding box center [181, 91] width 363 height 182
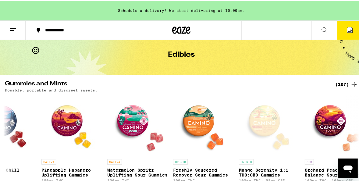
click at [321, 29] on icon at bounding box center [324, 28] width 7 height 7
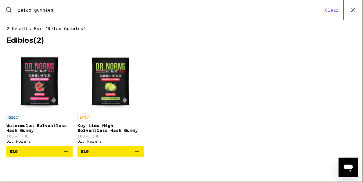
click at [68, 9] on input "relax gummies" at bounding box center [169, 9] width 305 height 5
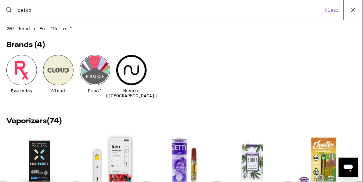
type input "relax"
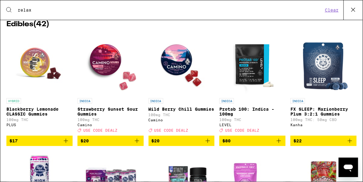
scroll to position [609, 0]
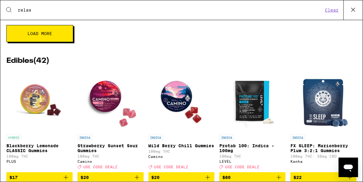
click at [104, 100] on img "Open page for Strawberry Sunset Sour Gummies from Camino" at bounding box center [110, 101] width 61 height 61
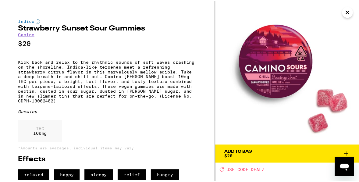
scroll to position [12, 0]
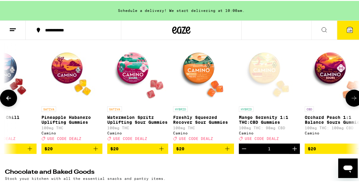
scroll to position [97, 0]
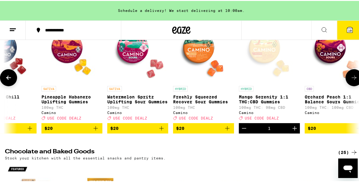
click at [163, 131] on icon "Add to bag" at bounding box center [161, 127] width 7 height 7
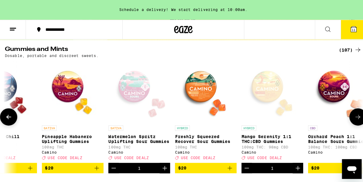
scroll to position [24, 0]
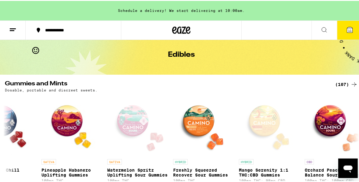
click at [348, 29] on span "11" at bounding box center [350, 30] width 4 height 4
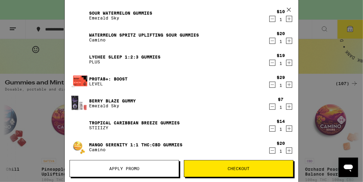
scroll to position [146, 0]
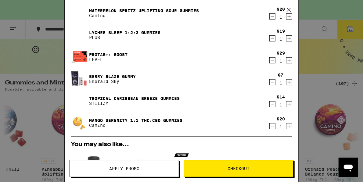
click at [75, 82] on img at bounding box center [79, 79] width 17 height 16
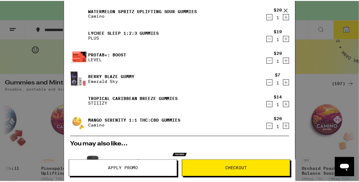
scroll to position [0, 0]
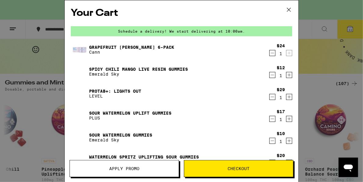
click at [53, 12] on div "Your Cart Schedule a delivery! We start delivering at 10:00am. Grapefruit [PERS…" at bounding box center [181, 91] width 363 height 182
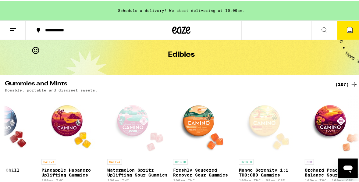
click at [322, 29] on icon at bounding box center [324, 28] width 7 height 7
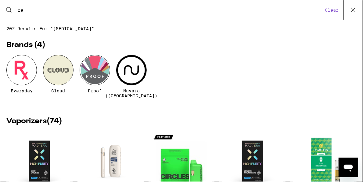
type input "r"
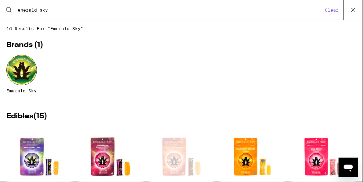
drag, startPoint x: 51, startPoint y: 9, endPoint x: 7, endPoint y: 6, distance: 43.4
click at [7, 6] on div "Search for Products emerald sky Clear" at bounding box center [181, 9] width 362 height 19
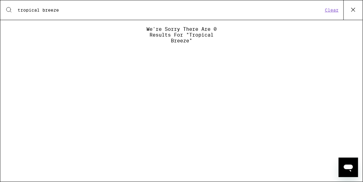
type input "tropical breeze"
drag, startPoint x: 87, startPoint y: 11, endPoint x: 1, endPoint y: 6, distance: 85.8
click at [1, 6] on div "Search for Products tropical breeze Clear" at bounding box center [181, 9] width 362 height 19
click at [353, 10] on icon at bounding box center [352, 9] width 9 height 9
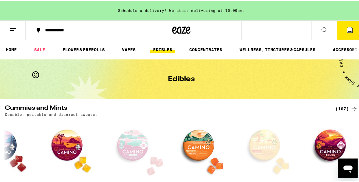
click at [348, 30] on span "11" at bounding box center [350, 30] width 4 height 4
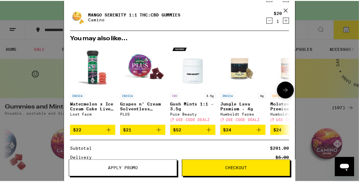
scroll to position [326, 0]
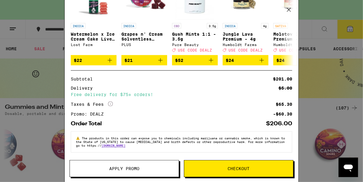
click at [233, 170] on span "Checkout" at bounding box center [239, 168] width 22 height 4
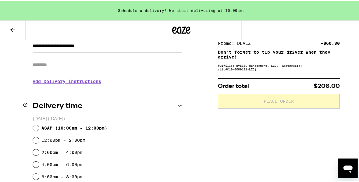
scroll to position [122, 0]
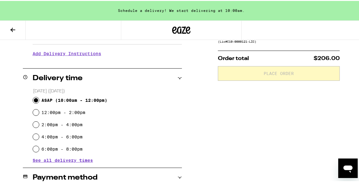
click at [36, 99] on input "ASAP ( 10:00am - 12:00pm )" at bounding box center [36, 99] width 6 height 6
radio input "true"
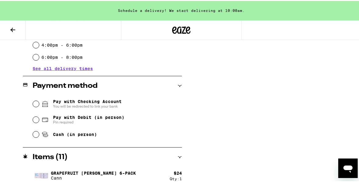
scroll to position [219, 0]
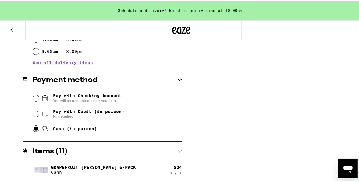
click at [33, 128] on input "Cash (in person)" at bounding box center [36, 128] width 6 height 6
radio input "true"
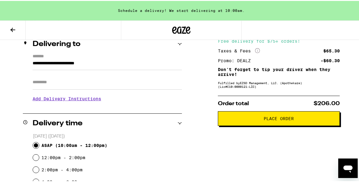
scroll to position [49, 0]
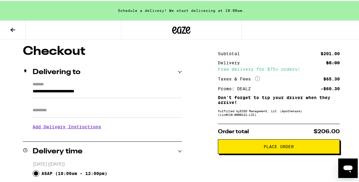
click at [278, 146] on span "Place Order" at bounding box center [279, 145] width 30 height 4
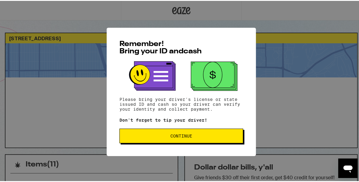
click at [173, 137] on span "Continue" at bounding box center [181, 135] width 22 height 4
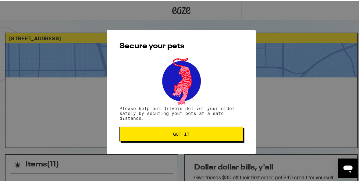
click at [174, 134] on span "Got it" at bounding box center [181, 133] width 16 height 4
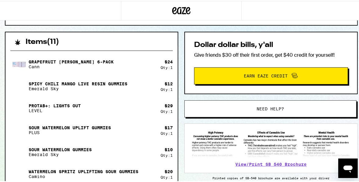
scroll to position [122, 0]
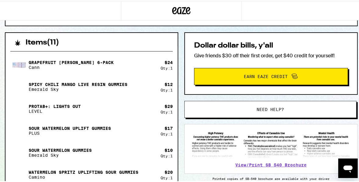
click at [250, 76] on span "Earn Eaze Credit" at bounding box center [266, 75] width 44 height 4
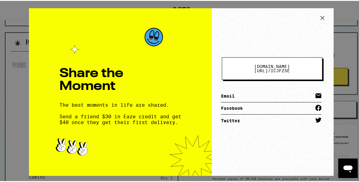
click at [318, 16] on icon at bounding box center [322, 16] width 9 height 9
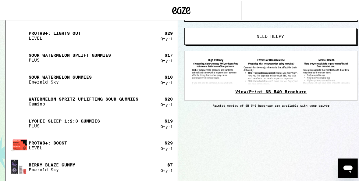
scroll to position [0, 0]
